Goal: Information Seeking & Learning: Learn about a topic

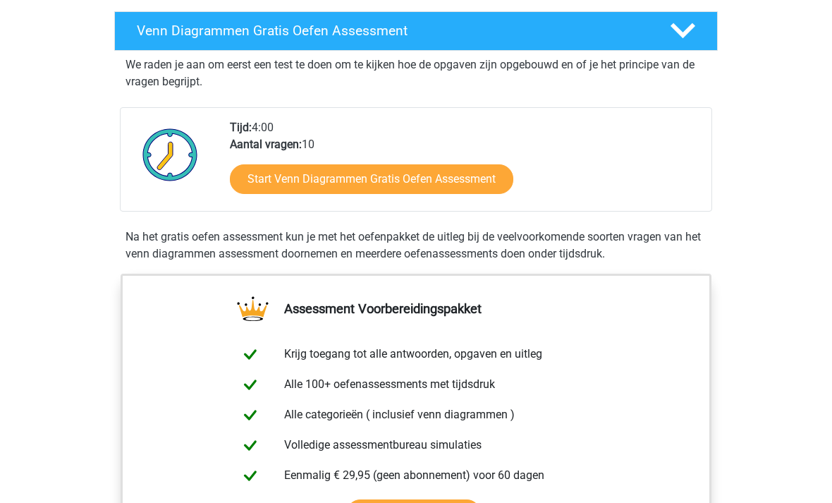
scroll to position [235, 0]
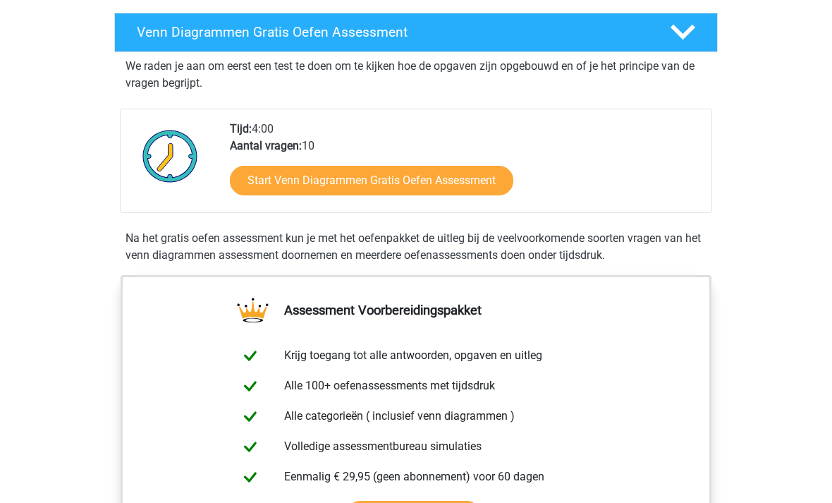
click at [431, 185] on link "Start Venn Diagrammen Gratis Oefen Assessment" at bounding box center [371, 181] width 283 height 30
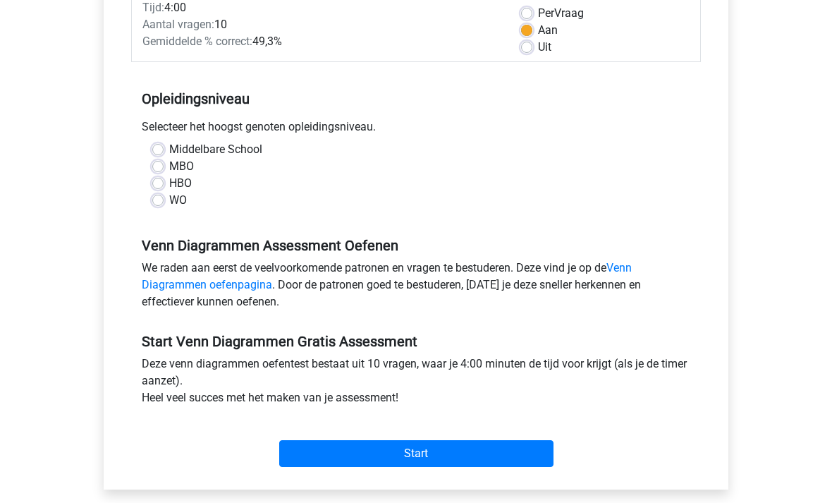
scroll to position [226, 0]
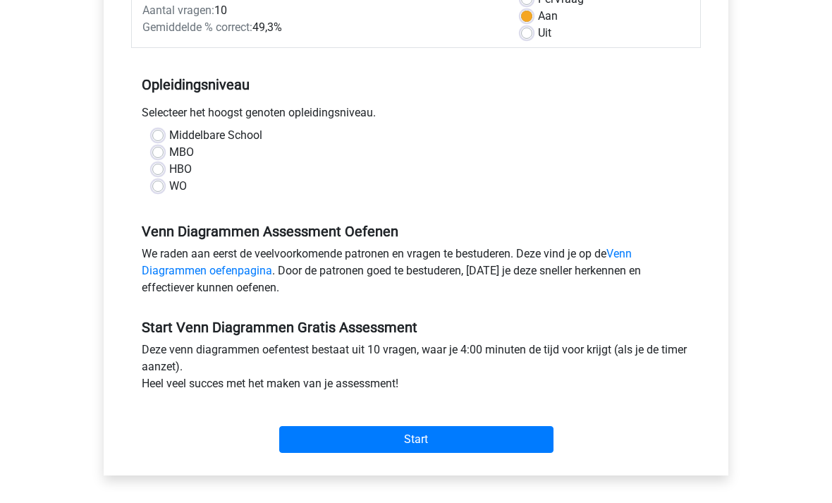
click at [187, 175] on label "HBO" at bounding box center [180, 169] width 23 height 17
click at [164, 175] on input "HBO" at bounding box center [157, 168] width 11 height 14
radio input "true"
click at [173, 192] on label "WO" at bounding box center [178, 186] width 18 height 17
click at [164, 192] on input "WO" at bounding box center [157, 185] width 11 height 14
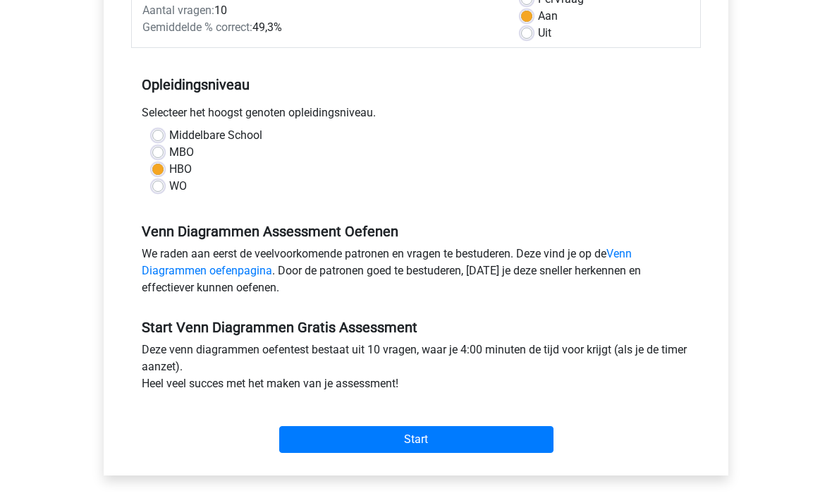
radio input "true"
click at [437, 435] on input "Start" at bounding box center [416, 439] width 274 height 27
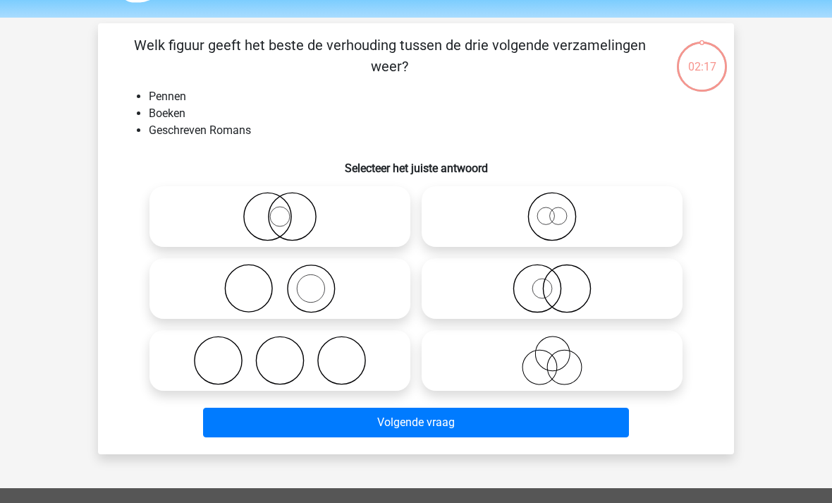
scroll to position [42, 0]
click at [322, 293] on icon at bounding box center [280, 288] width 250 height 49
click at [289, 281] on input "radio" at bounding box center [284, 276] width 9 height 9
radio input "true"
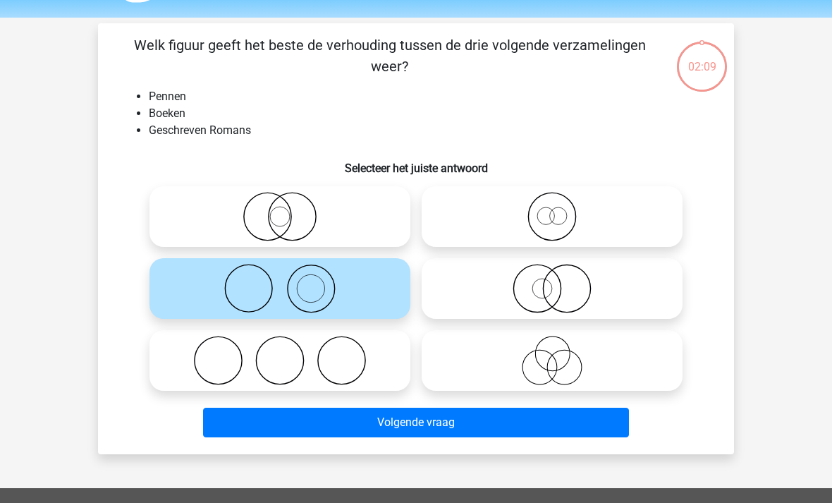
click at [442, 430] on button "Volgende vraag" at bounding box center [416, 422] width 426 height 30
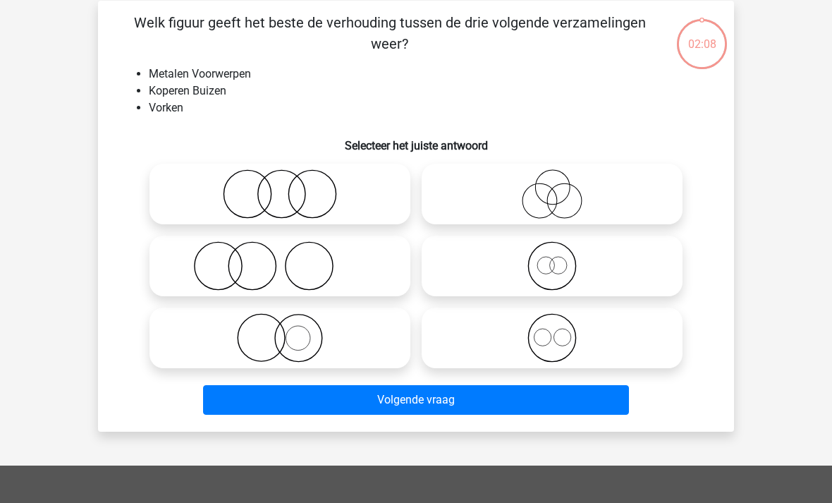
scroll to position [65, 0]
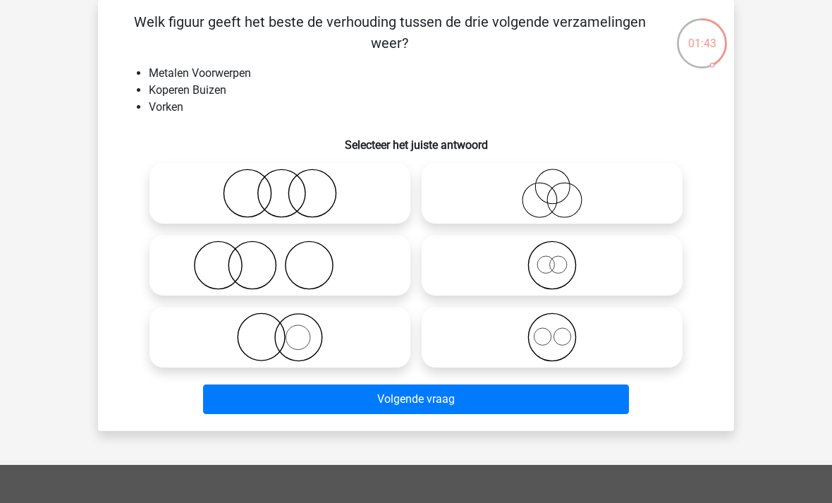
click at [309, 333] on icon at bounding box center [280, 336] width 250 height 49
click at [289, 330] on input "radio" at bounding box center [284, 325] width 9 height 9
radio input "true"
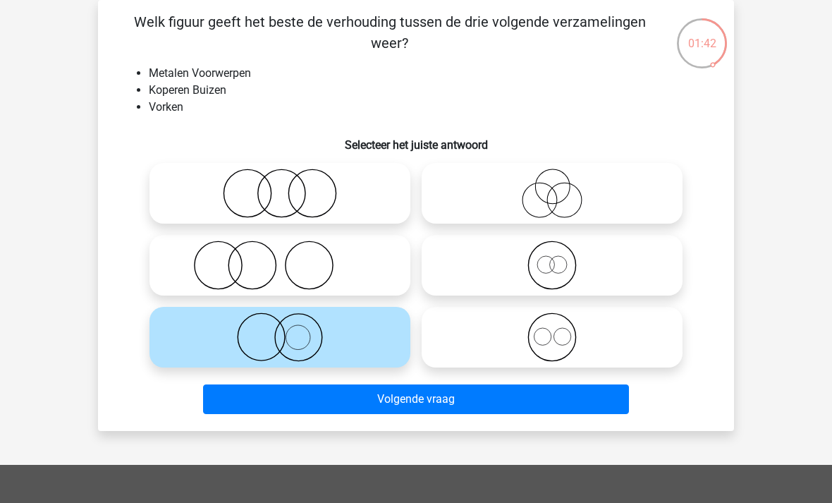
click at [437, 410] on button "Volgende vraag" at bounding box center [416, 399] width 426 height 30
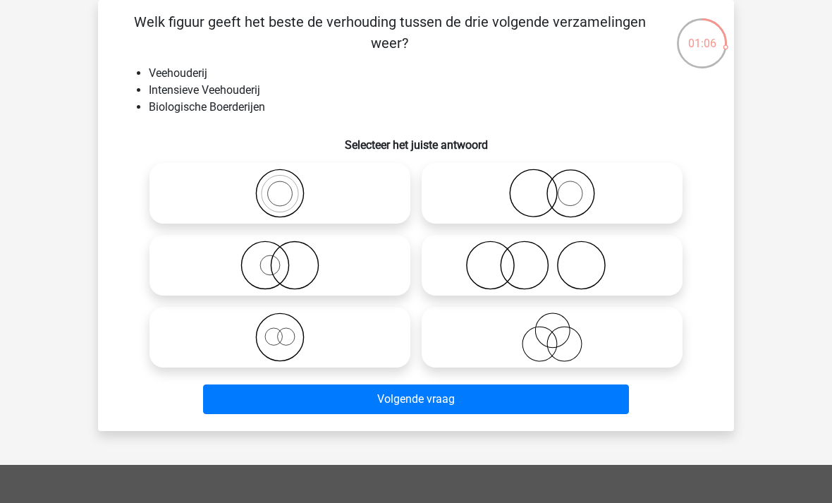
click at [289, 347] on icon at bounding box center [280, 336] width 250 height 49
click at [289, 330] on input "radio" at bounding box center [284, 325] width 9 height 9
radio input "true"
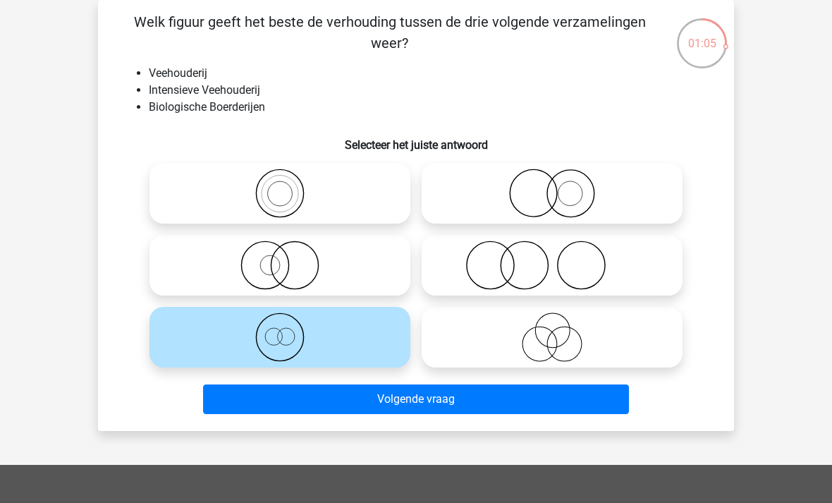
click at [425, 399] on button "Volgende vraag" at bounding box center [416, 399] width 426 height 30
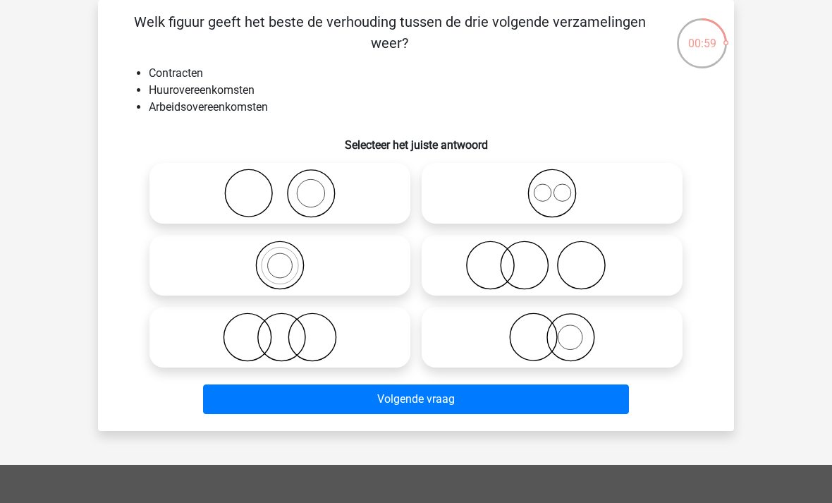
click at [556, 199] on icon at bounding box center [552, 192] width 250 height 49
click at [556, 186] on input "radio" at bounding box center [556, 181] width 9 height 9
radio input "true"
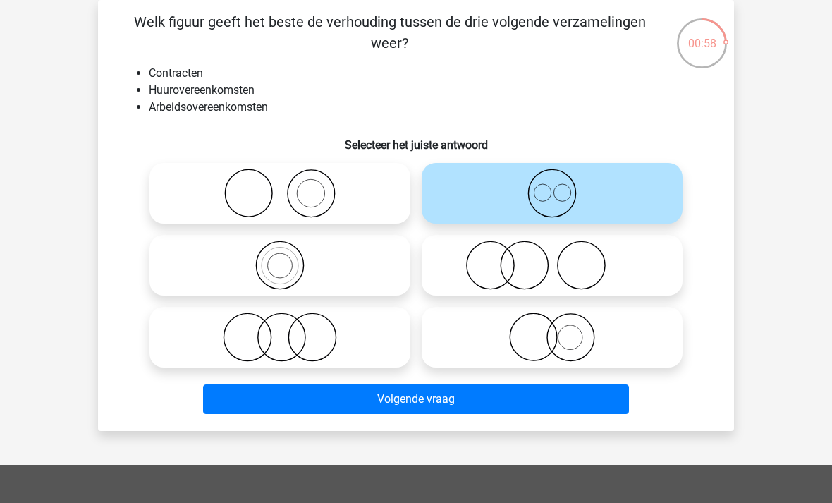
click at [421, 400] on button "Volgende vraag" at bounding box center [416, 399] width 426 height 30
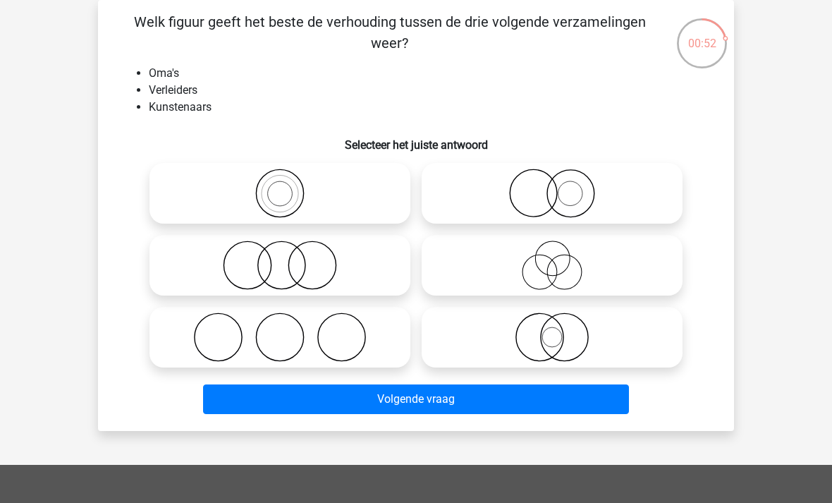
click at [552, 278] on icon at bounding box center [552, 264] width 250 height 49
click at [552, 258] on input "radio" at bounding box center [556, 253] width 9 height 9
radio input "true"
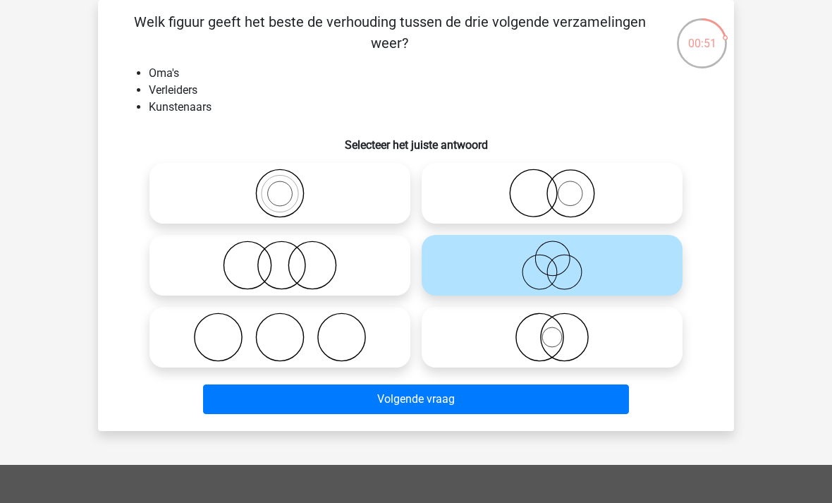
click at [436, 402] on button "Volgende vraag" at bounding box center [416, 399] width 426 height 30
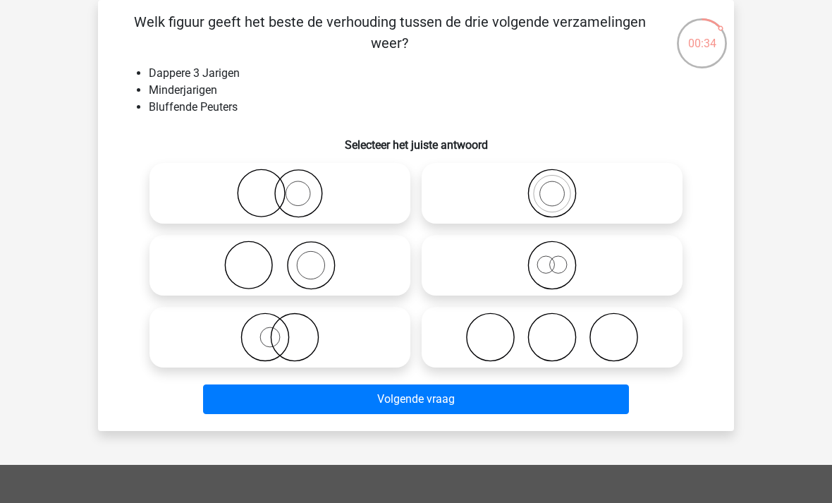
click at [562, 197] on icon at bounding box center [552, 192] width 250 height 49
click at [561, 186] on input "radio" at bounding box center [556, 181] width 9 height 9
radio input "true"
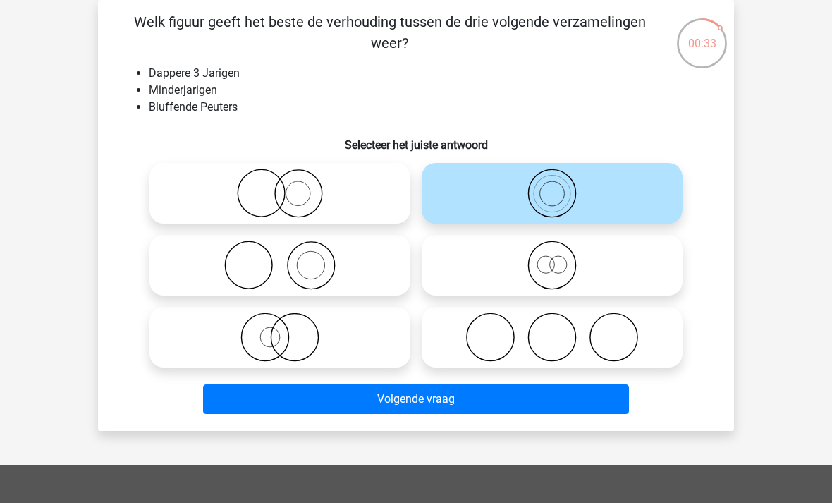
click at [450, 403] on button "Volgende vraag" at bounding box center [416, 399] width 426 height 30
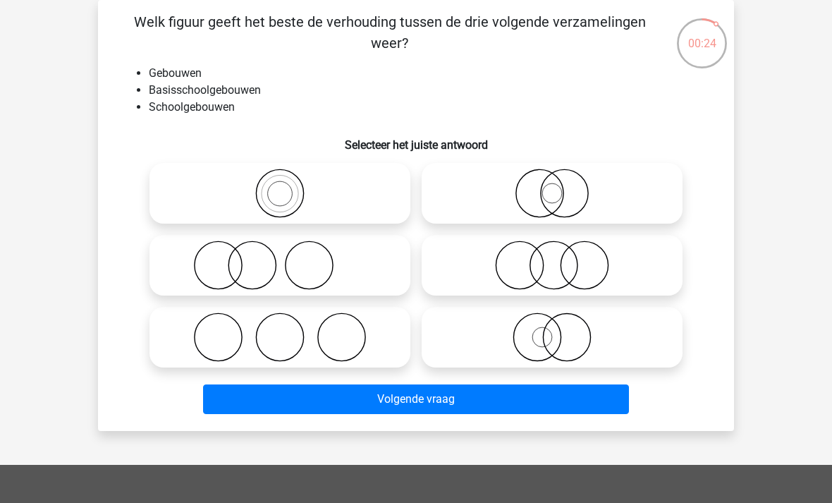
click at [284, 206] on icon at bounding box center [280, 192] width 250 height 49
click at [284, 186] on input "radio" at bounding box center [284, 181] width 9 height 9
radio input "true"
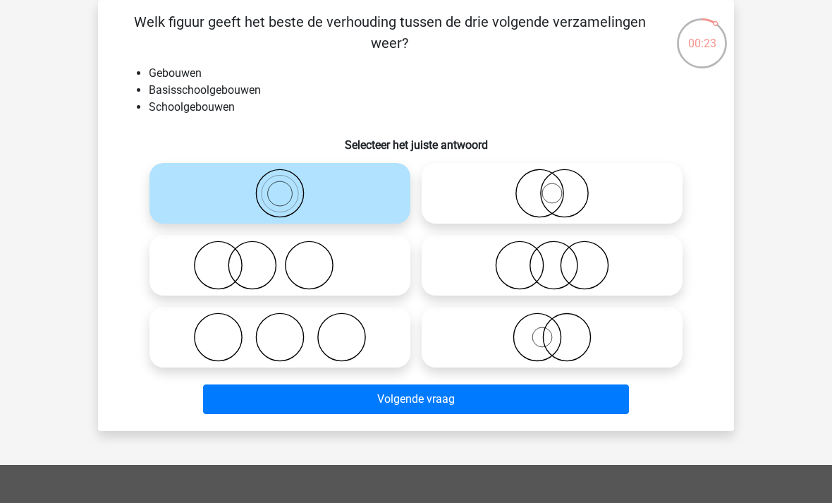
click at [429, 395] on button "Volgende vraag" at bounding box center [416, 399] width 426 height 30
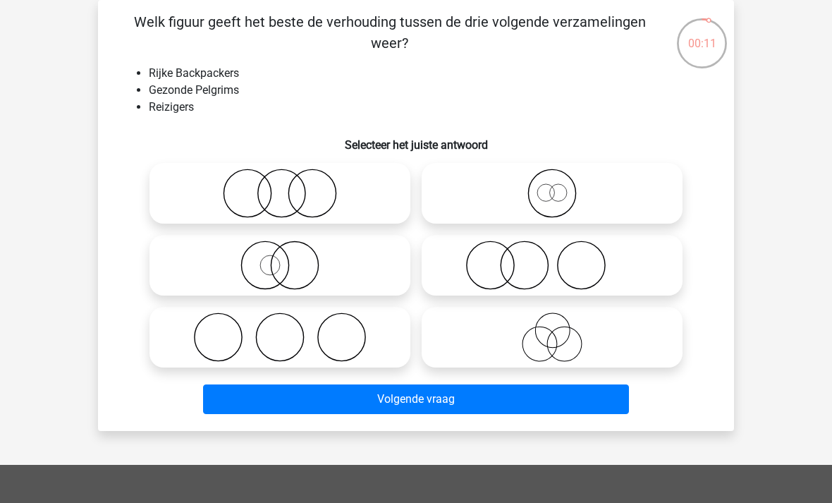
click at [550, 348] on icon at bounding box center [552, 336] width 250 height 49
click at [552, 330] on input "radio" at bounding box center [556, 325] width 9 height 9
radio input "true"
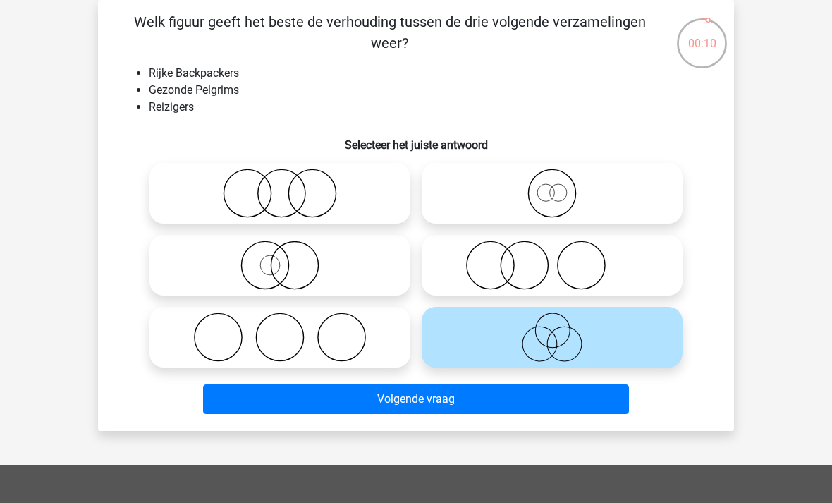
click at [448, 406] on button "Volgende vraag" at bounding box center [416, 399] width 426 height 30
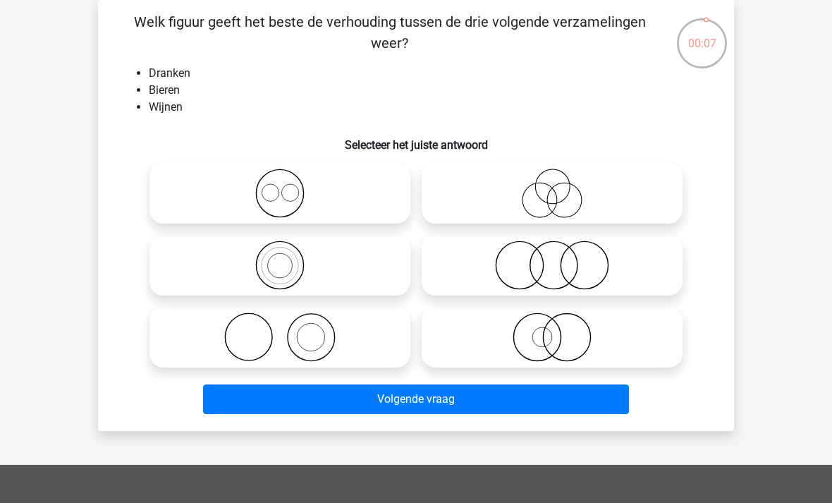
click at [279, 205] on icon at bounding box center [280, 192] width 250 height 49
click at [280, 186] on input "radio" at bounding box center [284, 181] width 9 height 9
radio input "true"
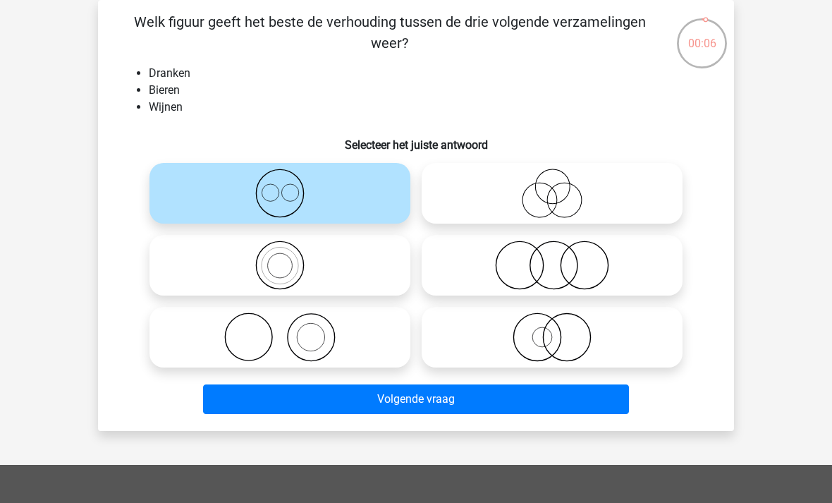
click at [431, 412] on button "Volgende vraag" at bounding box center [416, 399] width 426 height 30
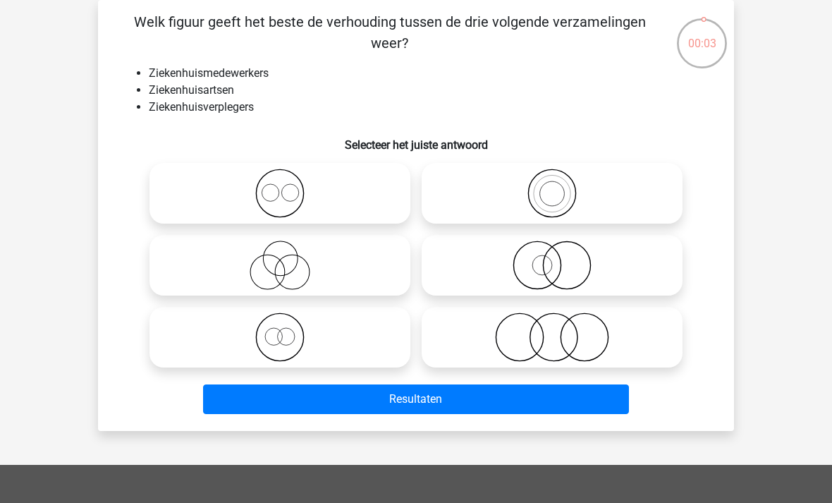
click at [292, 266] on icon at bounding box center [280, 264] width 250 height 49
click at [289, 258] on input "radio" at bounding box center [284, 253] width 9 height 9
radio input "true"
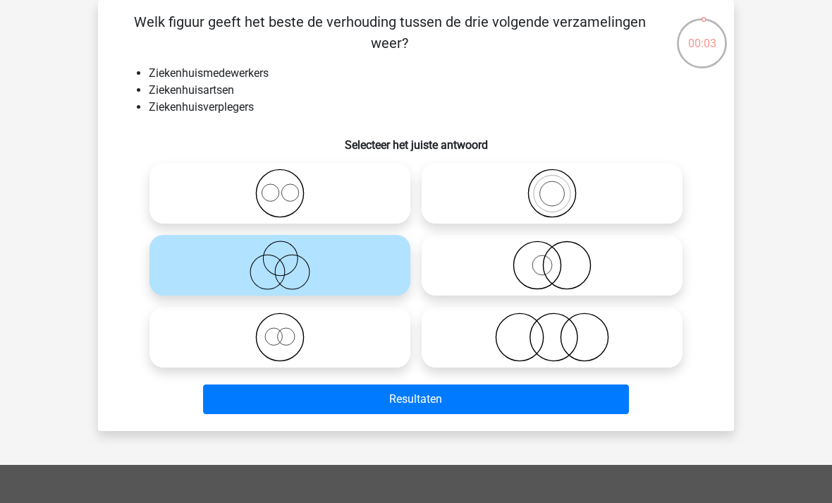
click at [429, 396] on button "Resultaten" at bounding box center [416, 399] width 426 height 30
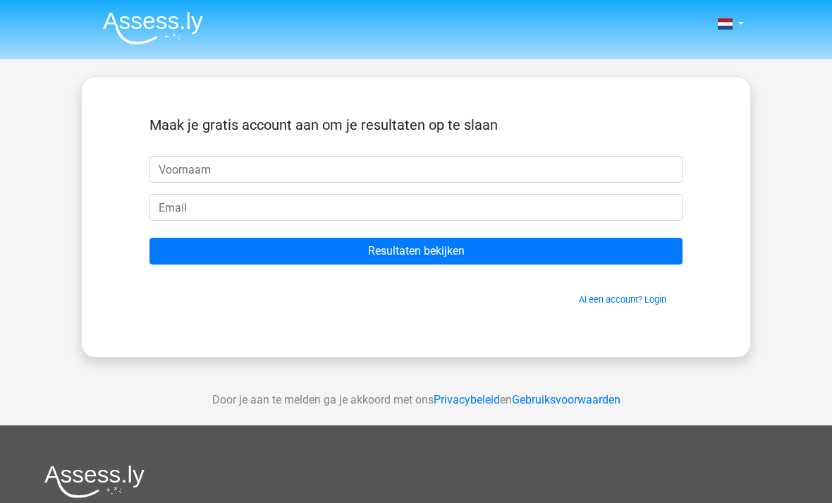
click at [524, 176] on input "text" at bounding box center [415, 169] width 533 height 27
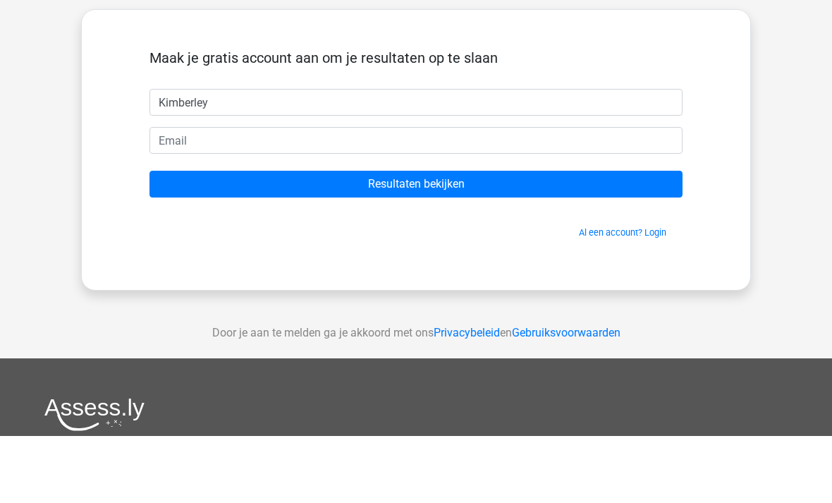
type input "Kimberley"
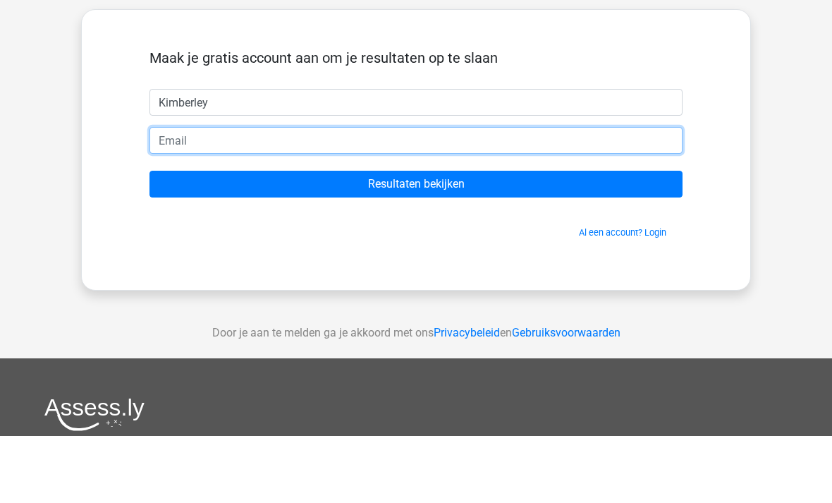
click at [388, 194] on input "email" at bounding box center [415, 207] width 533 height 27
type input "kimberley_blindeman@hotmail.com"
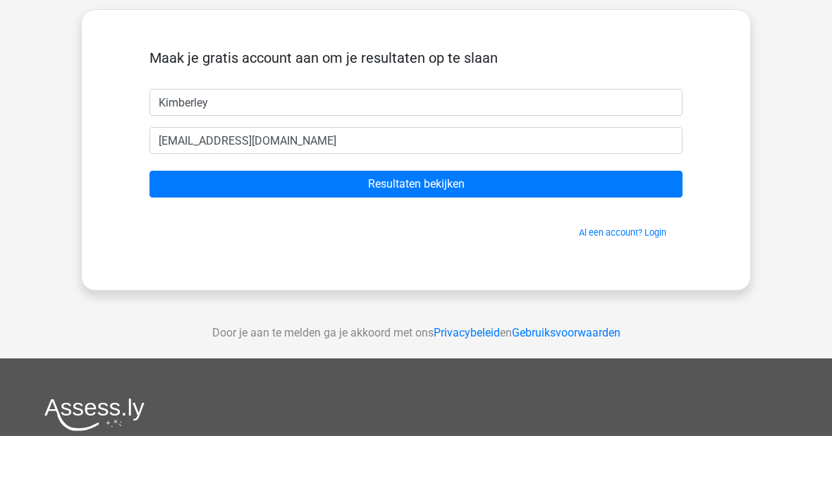
click at [221, 238] on input "Resultaten bekijken" at bounding box center [415, 251] width 533 height 27
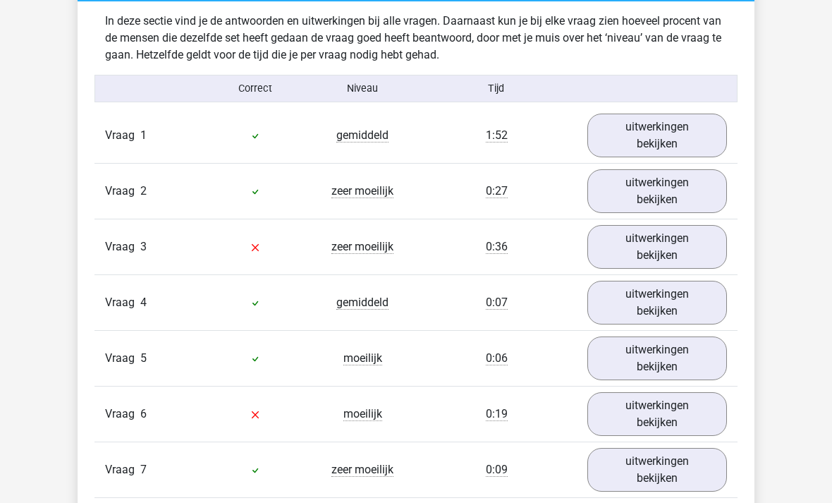
scroll to position [1102, 0]
click at [698, 246] on link "uitwerkingen bekijken" at bounding box center [657, 247] width 140 height 44
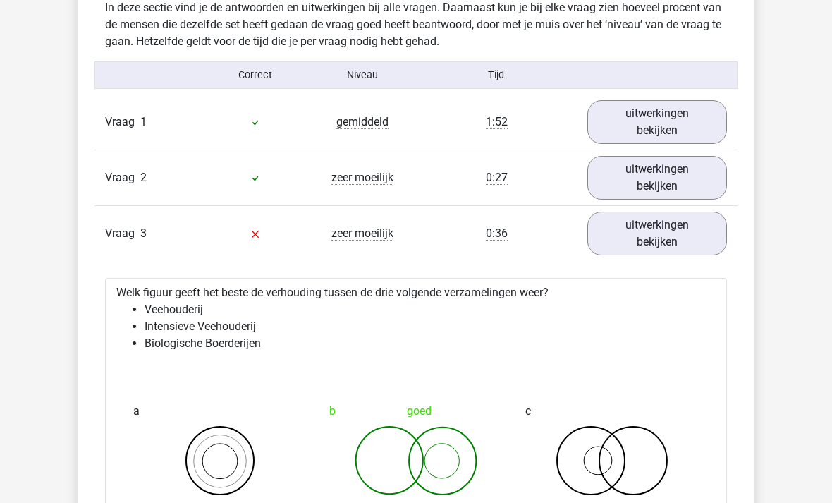
scroll to position [1115, 0]
click at [701, 121] on link "uitwerkingen bekijken" at bounding box center [657, 122] width 140 height 44
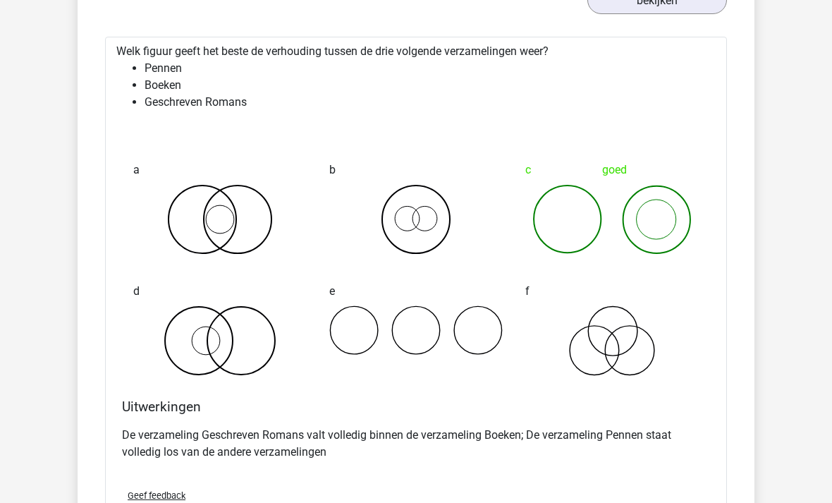
scroll to position [1245, 0]
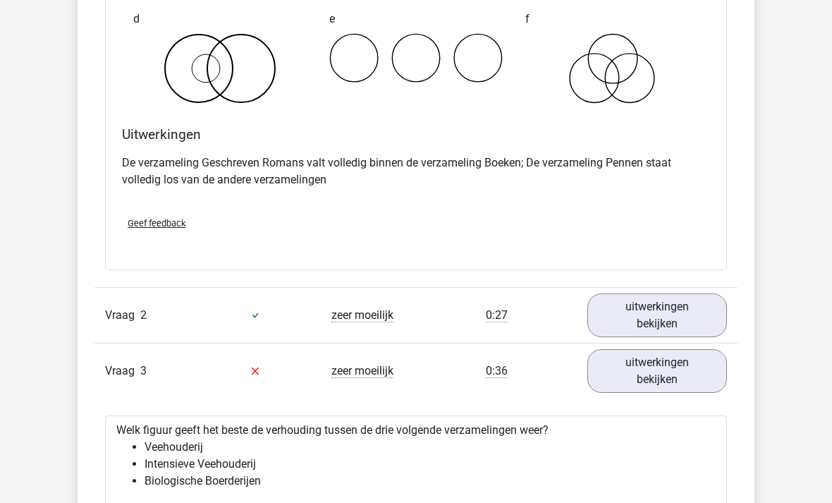
click at [695, 314] on link "uitwerkingen bekijken" at bounding box center [657, 316] width 140 height 44
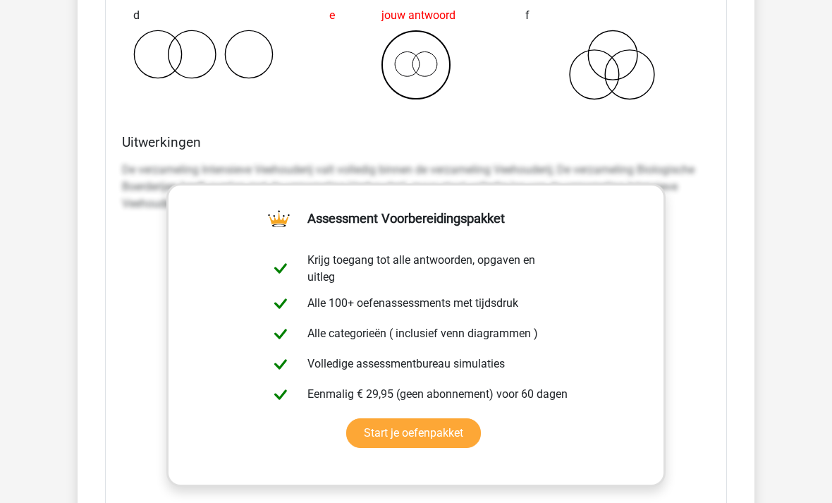
scroll to position [2743, 0]
click at [703, 271] on div "De verzameling Intensieve Veehouderij valt volledig binnen de verzameling Veeho…" at bounding box center [416, 367] width 588 height 423
click at [481, 418] on link "Start je oefenpakket" at bounding box center [413, 433] width 135 height 30
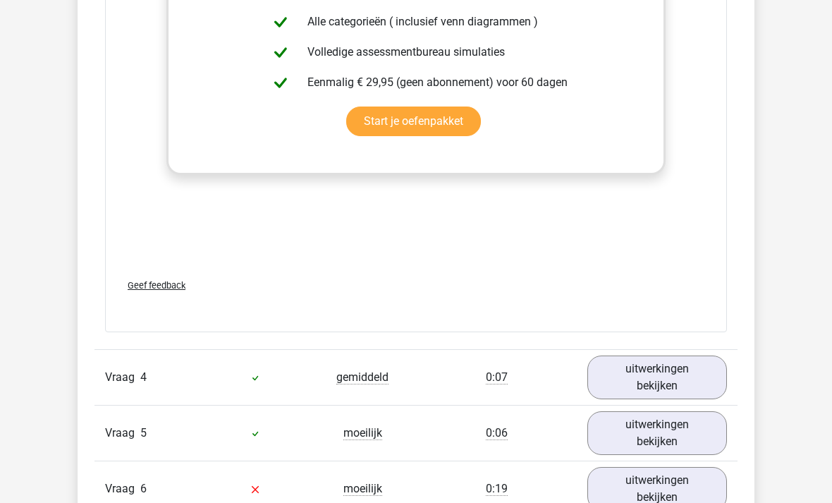
scroll to position [3062, 0]
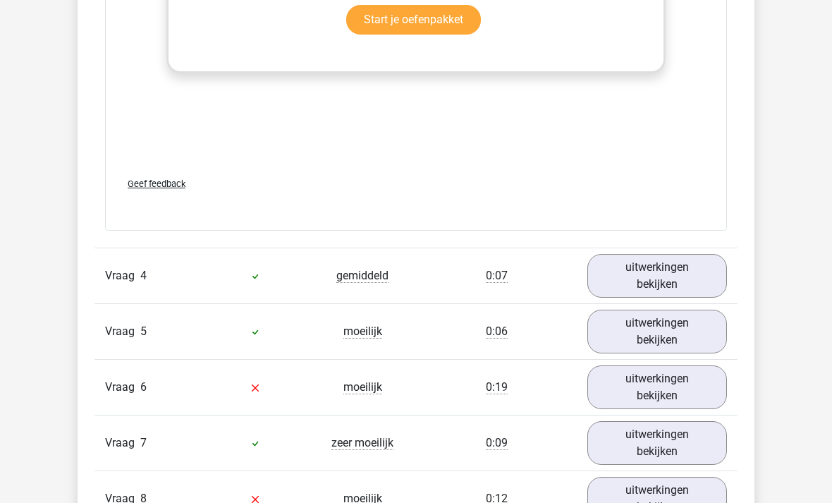
click at [696, 277] on link "uitwerkingen bekijken" at bounding box center [657, 276] width 140 height 44
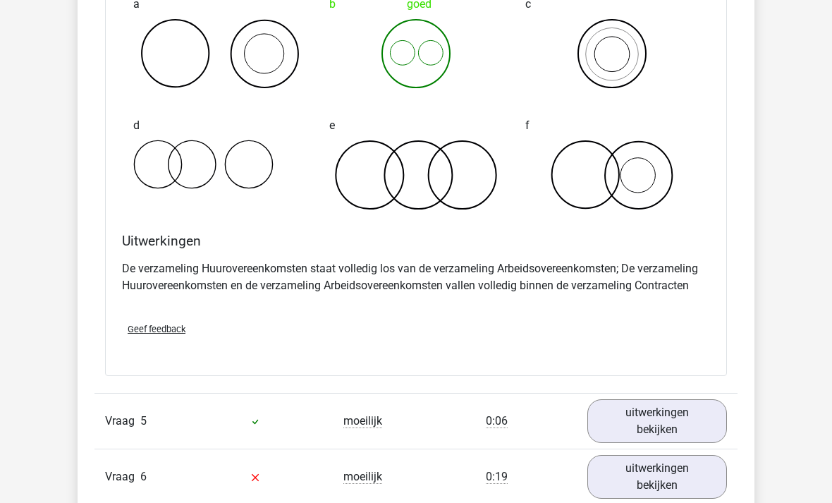
scroll to position [3606, 0]
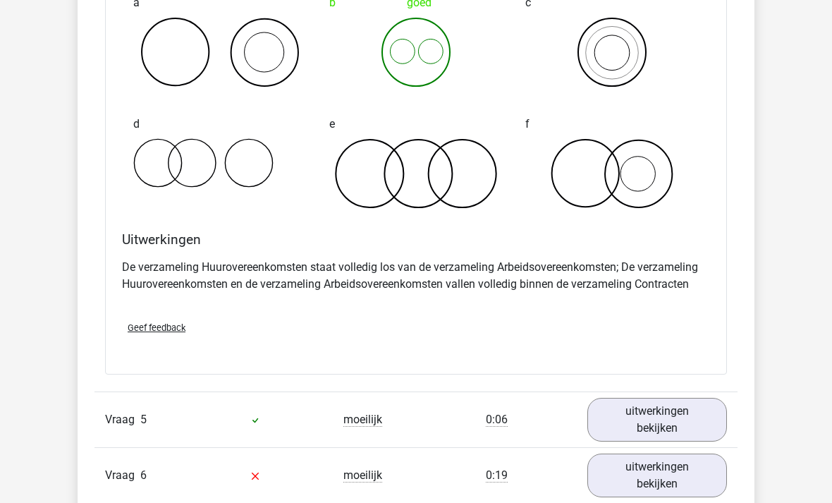
click at [688, 417] on link "uitwerkingen bekijken" at bounding box center [657, 420] width 140 height 44
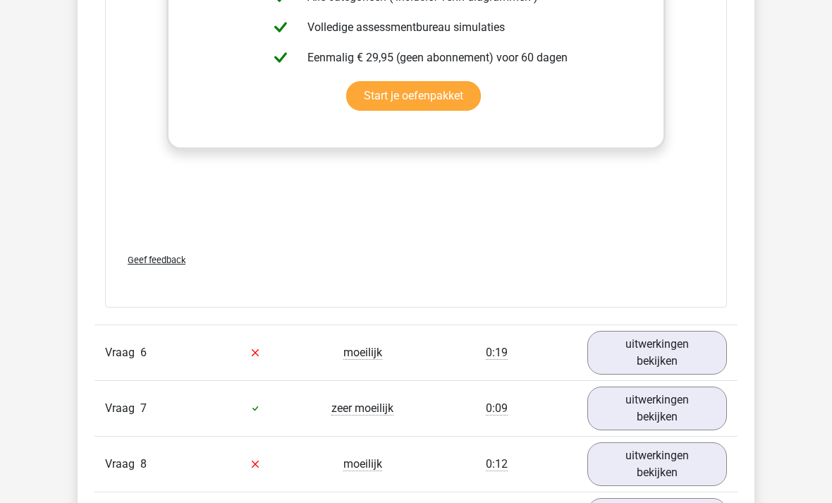
scroll to position [4640, 0]
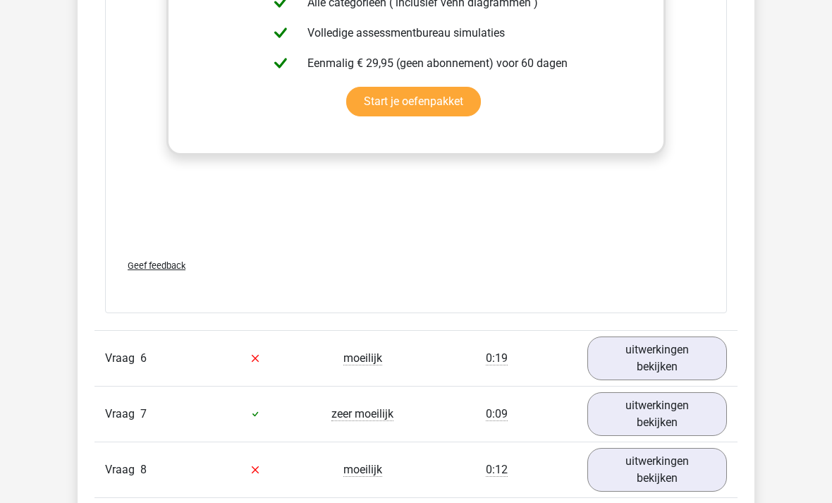
click at [665, 357] on link "uitwerkingen bekijken" at bounding box center [657, 358] width 140 height 44
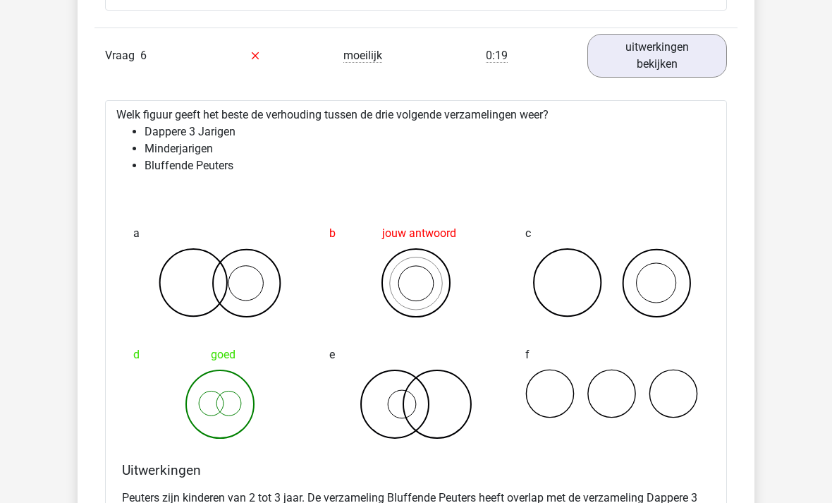
scroll to position [4943, 0]
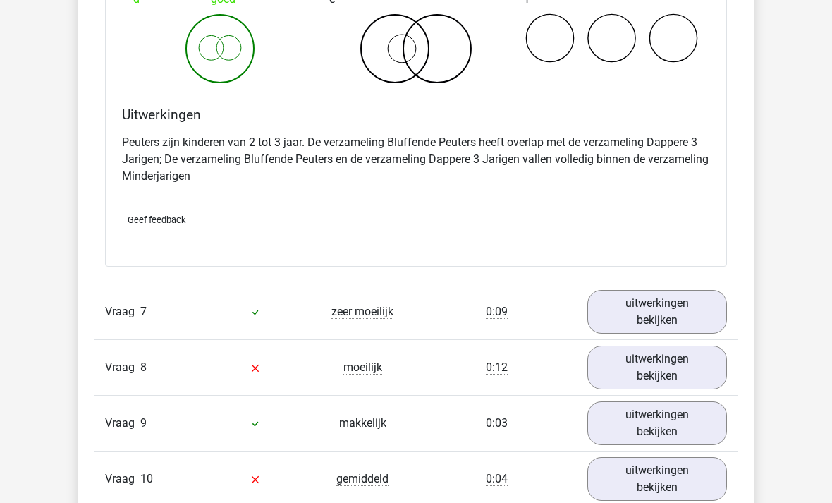
click at [692, 310] on link "uitwerkingen bekijken" at bounding box center [657, 312] width 140 height 44
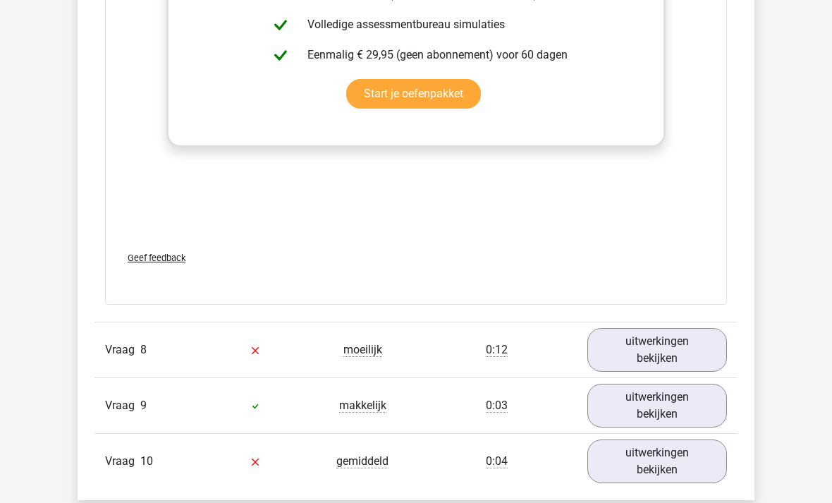
click at [702, 340] on link "uitwerkingen bekijken" at bounding box center [657, 350] width 140 height 44
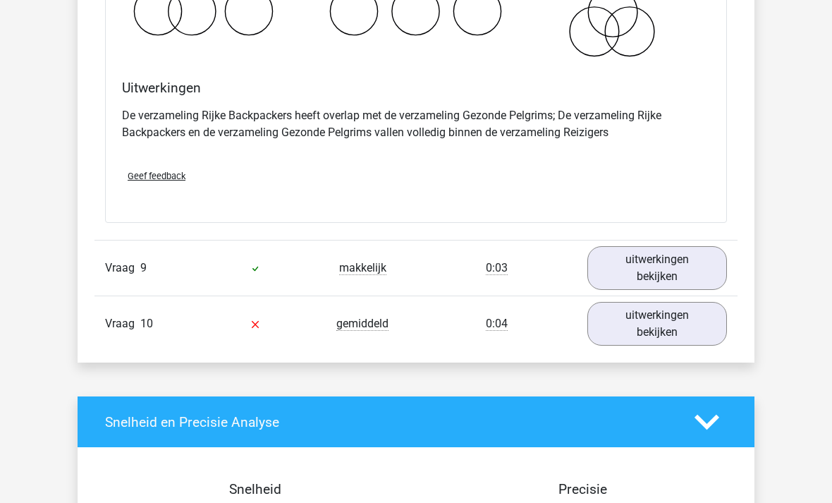
scroll to position [6925, 0]
click at [723, 273] on link "uitwerkingen bekijken" at bounding box center [657, 268] width 140 height 44
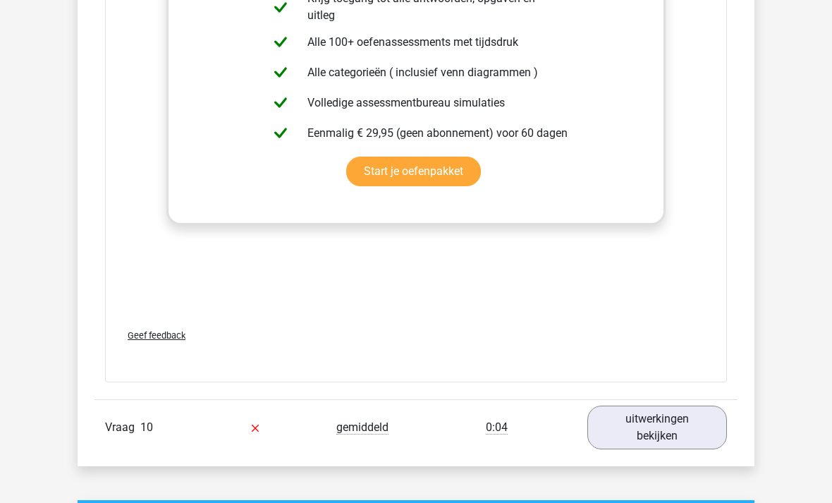
scroll to position [7749, 0]
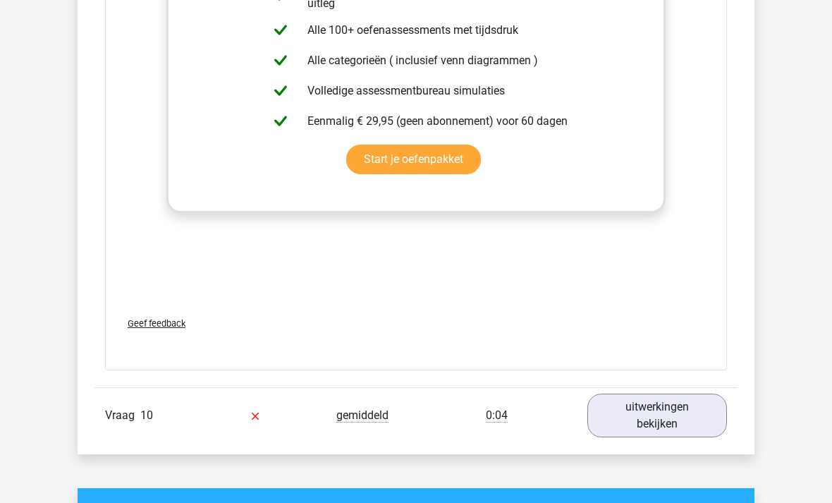
click at [701, 401] on link "uitwerkingen bekijken" at bounding box center [657, 415] width 140 height 44
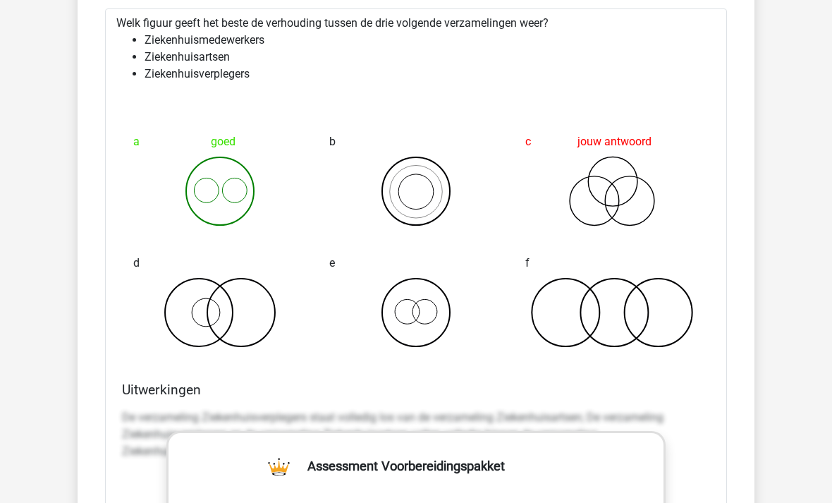
scroll to position [8093, 0]
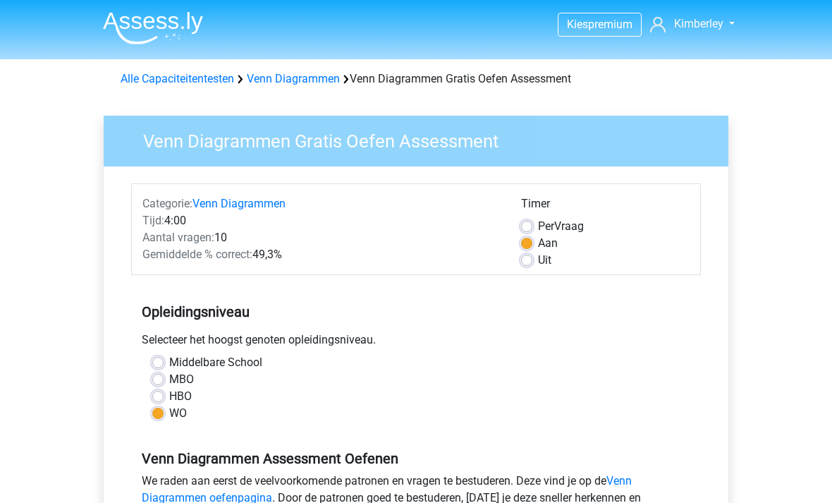
scroll to position [272, 0]
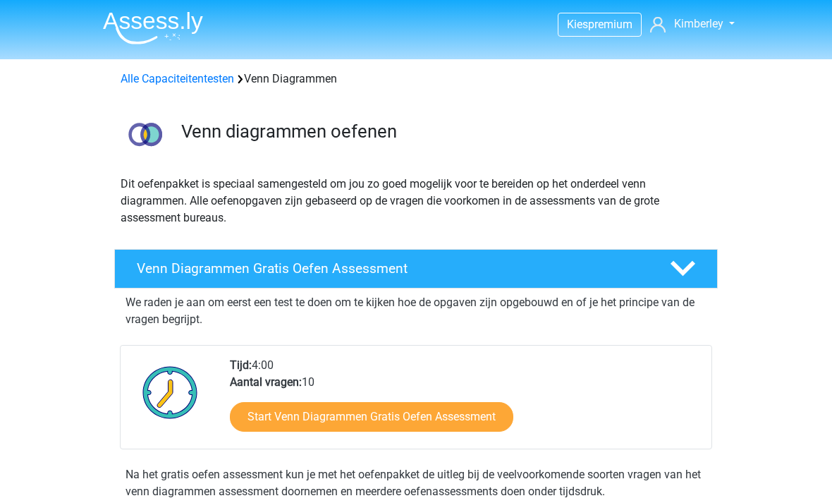
scroll to position [281, 0]
